Goal: Task Accomplishment & Management: Use online tool/utility

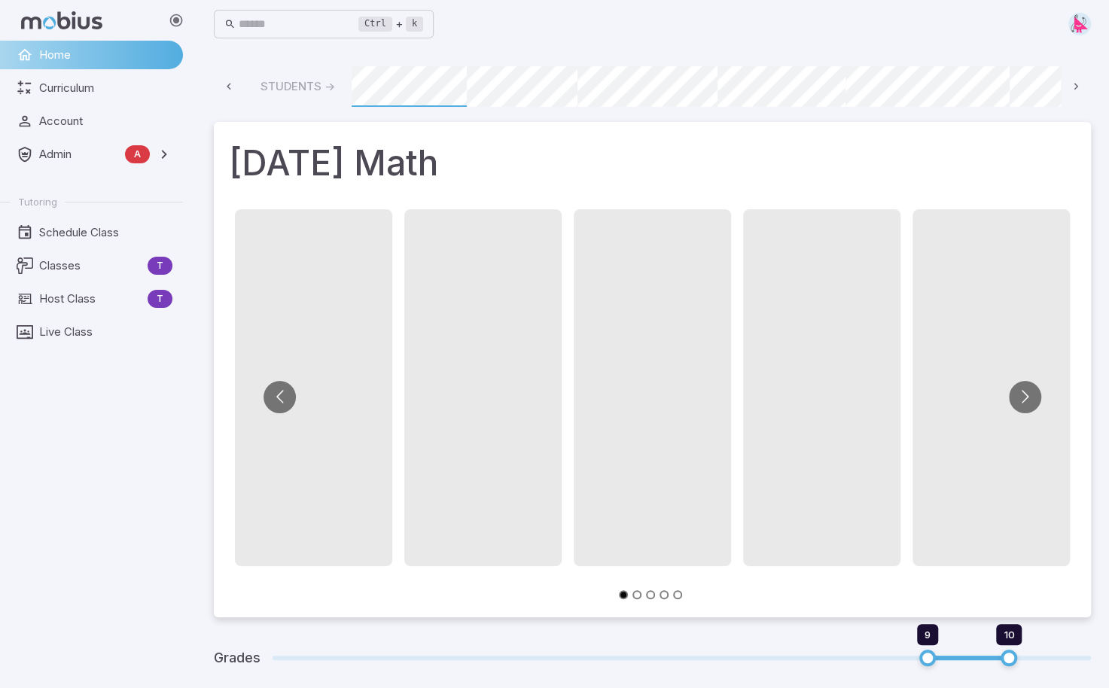
scroll to position [0, 981]
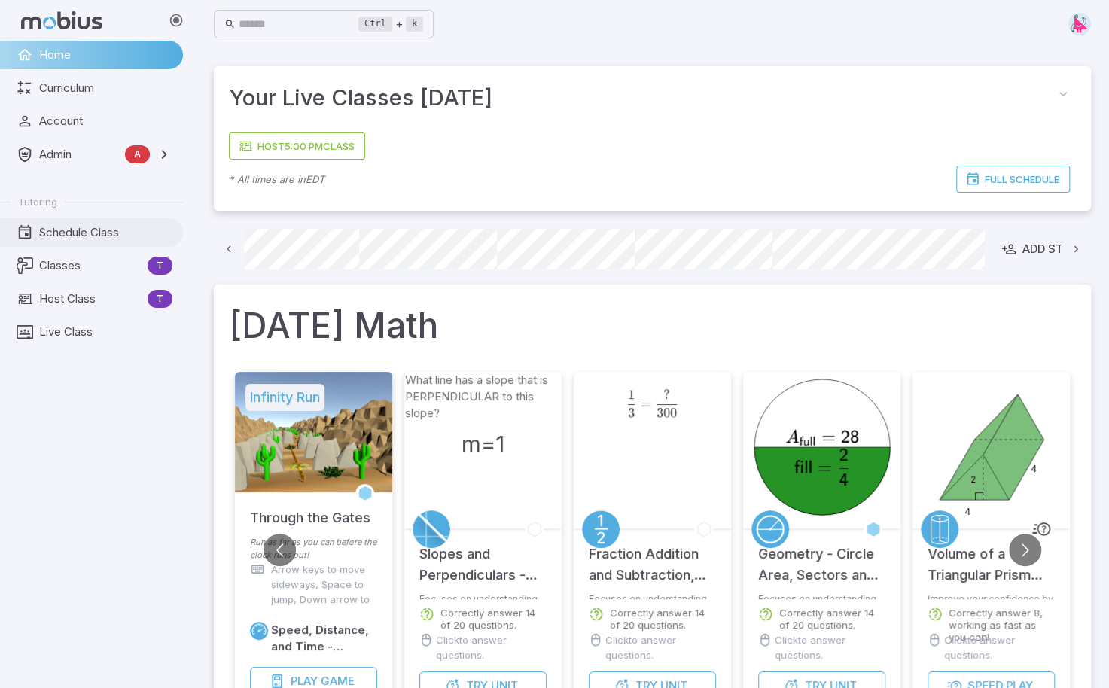
click at [62, 239] on span "Schedule Class" at bounding box center [105, 232] width 133 height 17
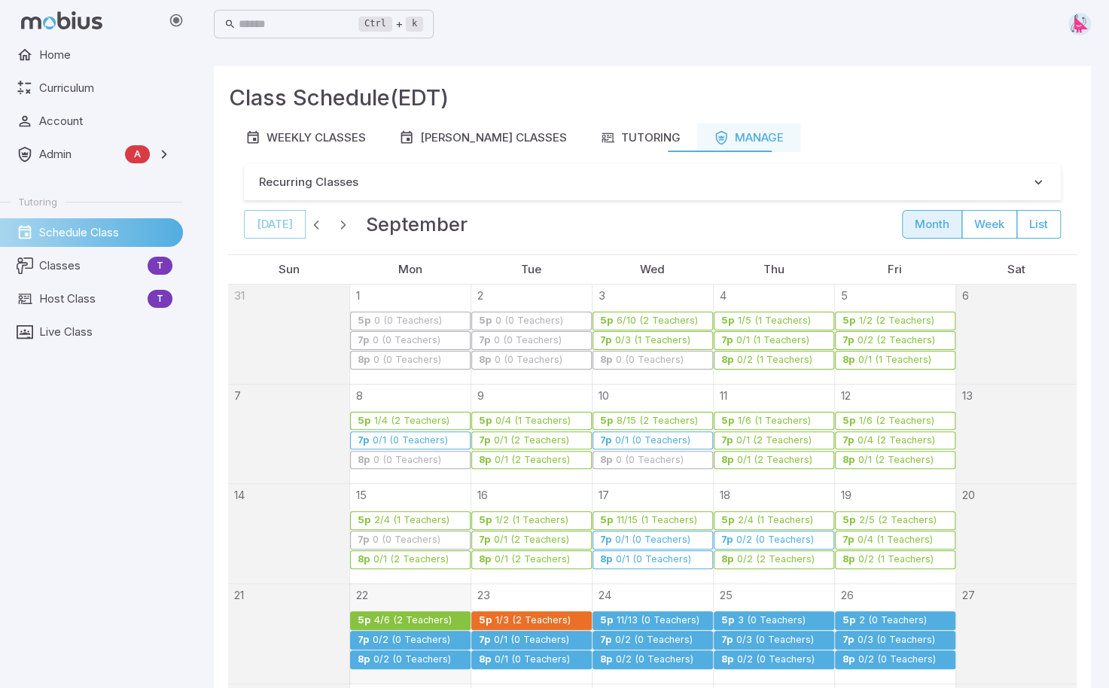
click at [397, 617] on div "4/6 (2 Teachers)" at bounding box center [413, 620] width 79 height 11
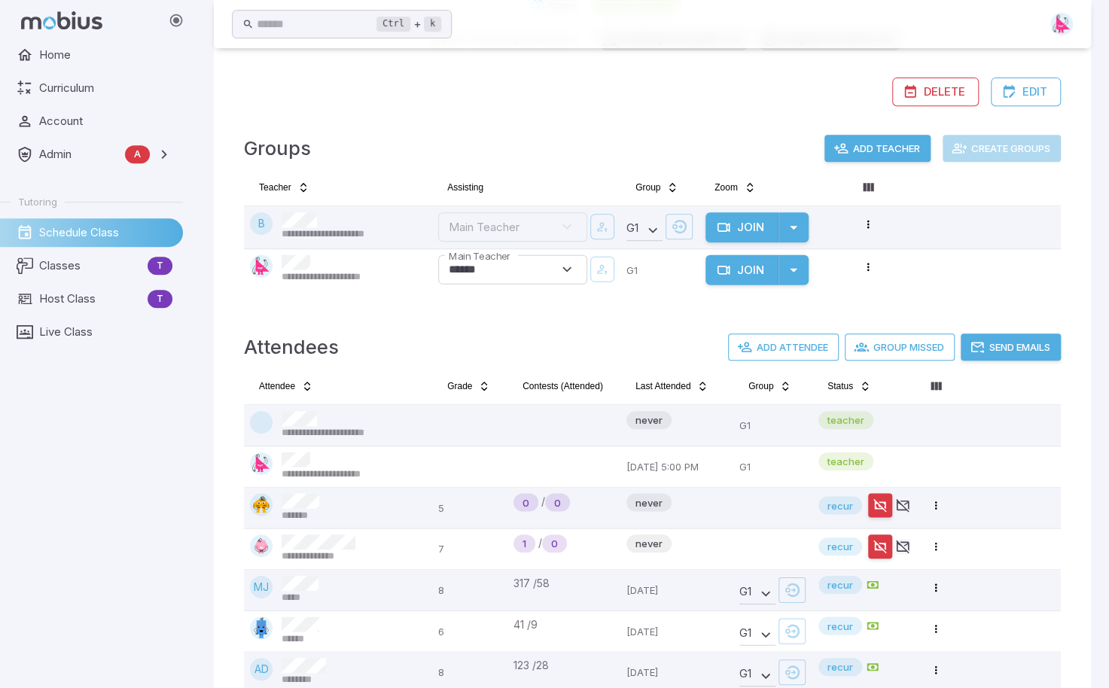
scroll to position [401, 0]
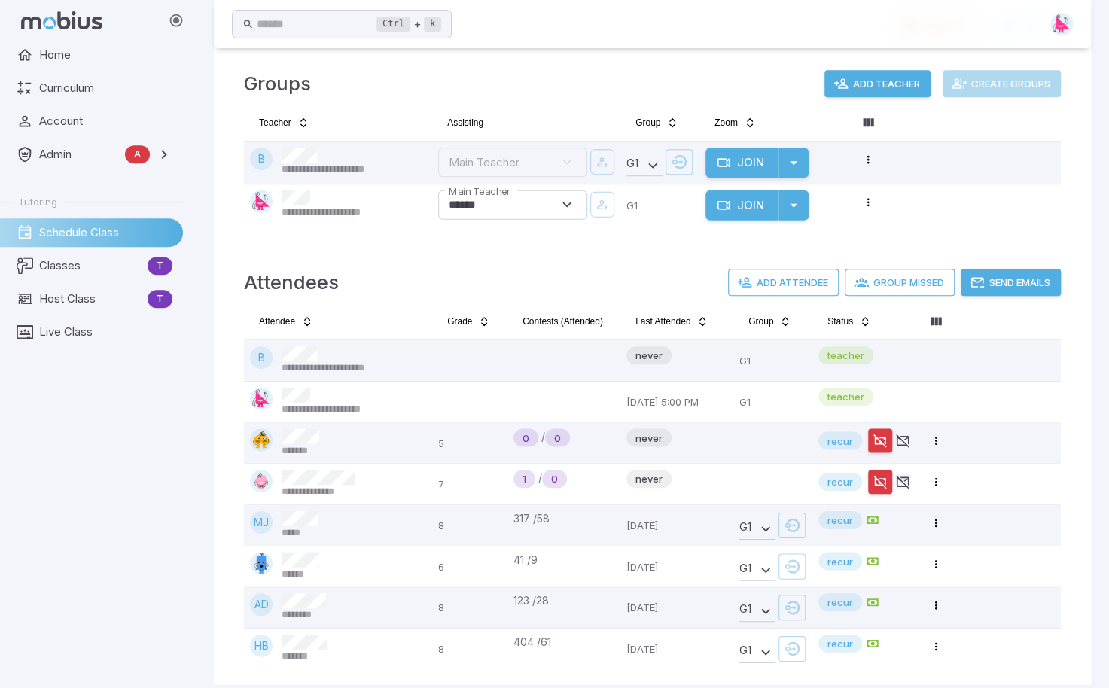
click at [1007, 281] on button "Send Emails" at bounding box center [1011, 282] width 100 height 27
